Goal: Information Seeking & Learning: Learn about a topic

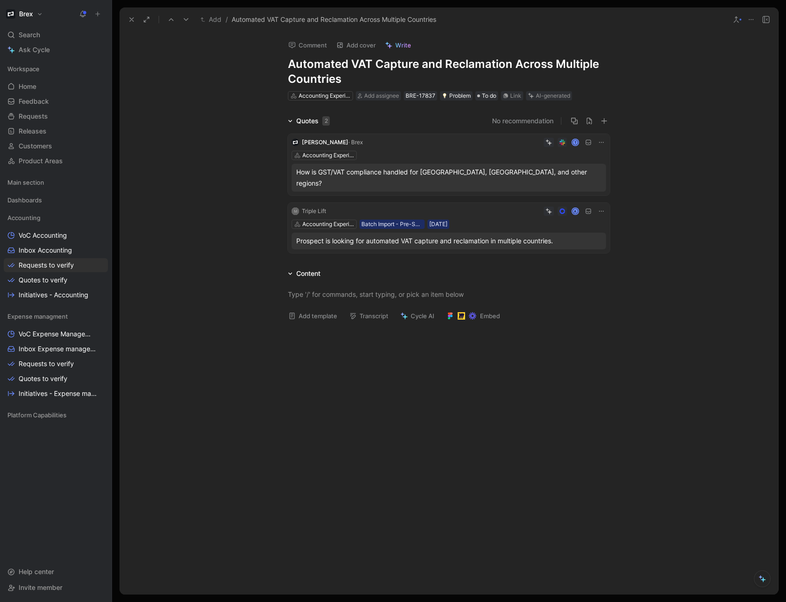
scroll to position [223, 0]
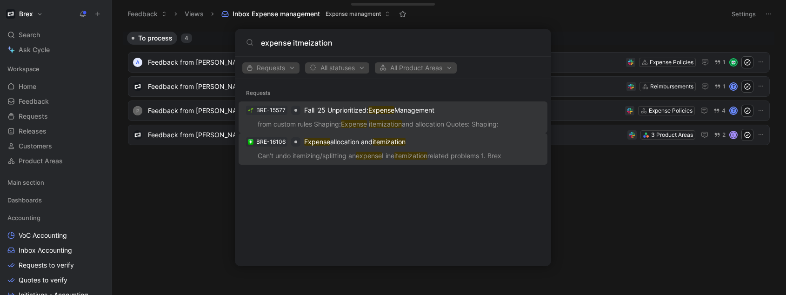
type input "expense itmeization"
click at [364, 146] on p "Expense allocation and itemization" at bounding box center [354, 141] width 101 height 11
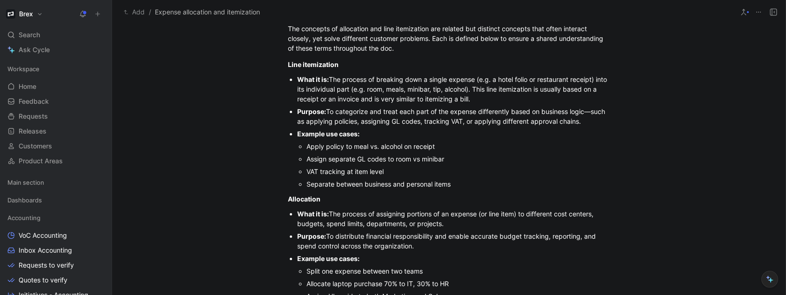
scroll to position [944, 0]
